Goal: Book appointment/travel/reservation

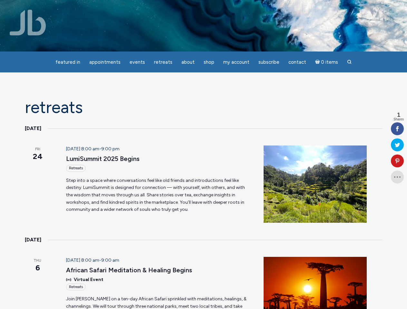
click at [203, 155] on header "[DATE] 8:00 am - 9:00 pm LumiSummit 2025 Begins Retreats" at bounding box center [157, 159] width 182 height 26
click at [105, 62] on span "Appointments" at bounding box center [104, 62] width 31 height 6
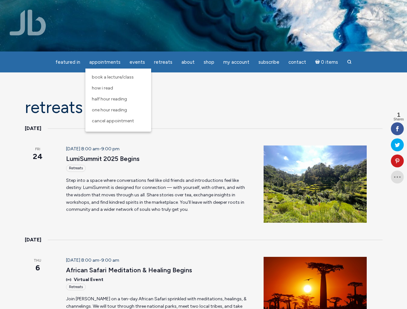
click at [137, 62] on span "Events" at bounding box center [137, 62] width 15 height 6
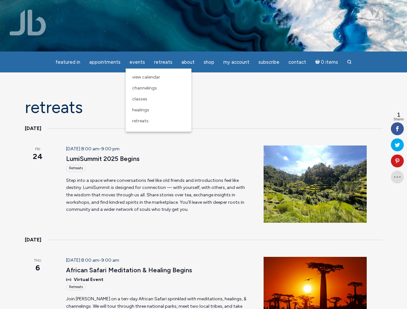
click at [188, 62] on span "About" at bounding box center [187, 62] width 13 height 6
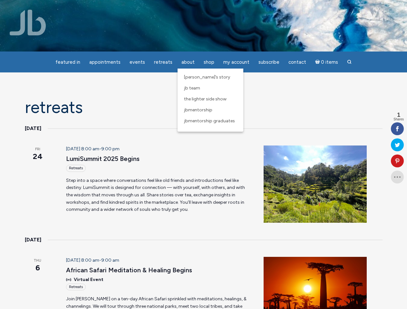
click at [236, 62] on span "My Account" at bounding box center [236, 62] width 26 height 6
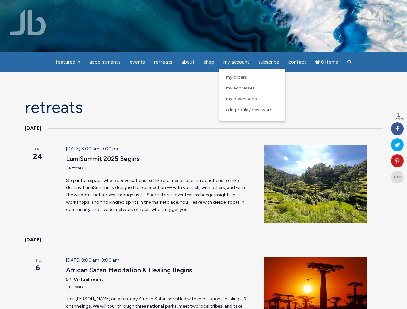
click at [397, 161] on icon at bounding box center [397, 161] width 13 height 5
